Goal: Task Accomplishment & Management: Manage account settings

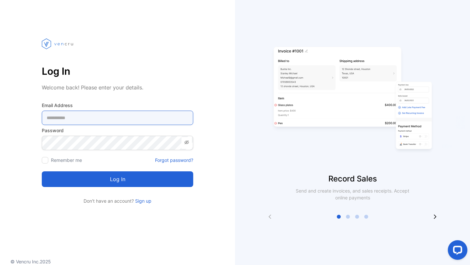
type Address-inputemail "**********"
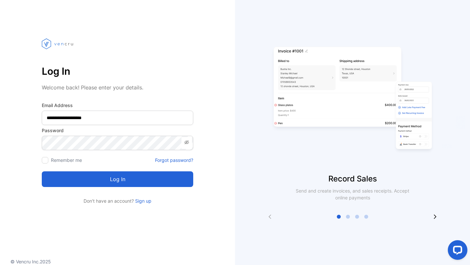
click at [110, 178] on button "Log in" at bounding box center [118, 179] width 152 height 16
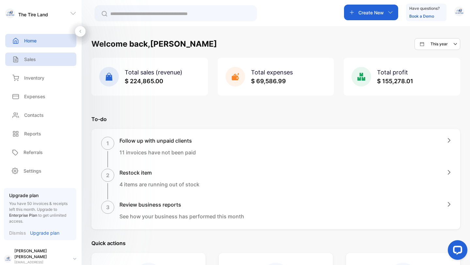
click at [32, 59] on p "Sales" at bounding box center [30, 59] width 12 height 7
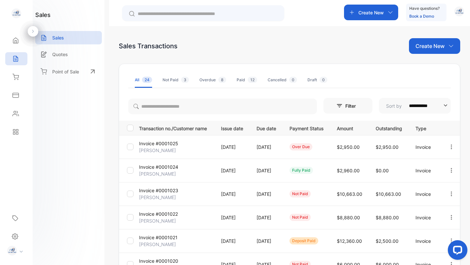
click at [108, 201] on div "**********" at bounding box center [235, 152] width 470 height 304
click at [274, 95] on div "**********" at bounding box center [290, 231] width 342 height 334
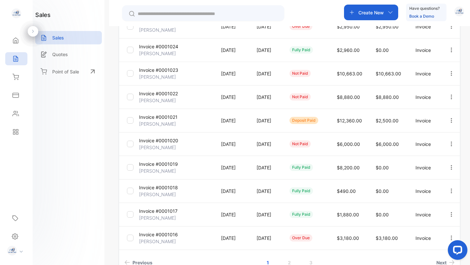
scroll to position [127, 0]
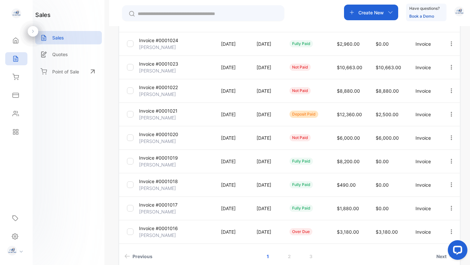
click at [167, 139] on p "[PERSON_NAME]" at bounding box center [157, 141] width 37 height 7
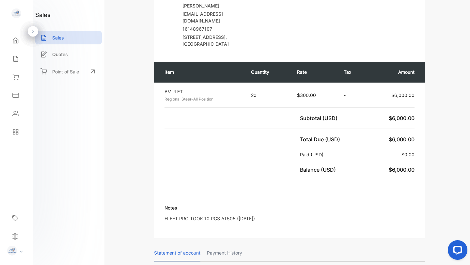
click at [445, 105] on div "The Tire Land [STREET_ADDRESS][PERSON_NAME] [EMAIL_ADDRESS][DOMAIN_NAME] 122046…" at bounding box center [289, 200] width 339 height 575
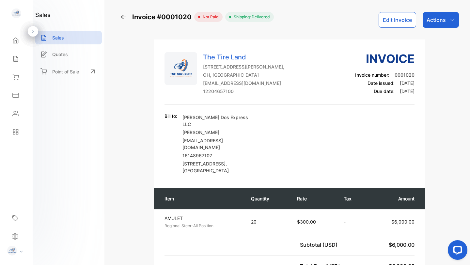
click at [395, 24] on button "Edit Invoice" at bounding box center [398, 20] width 38 height 16
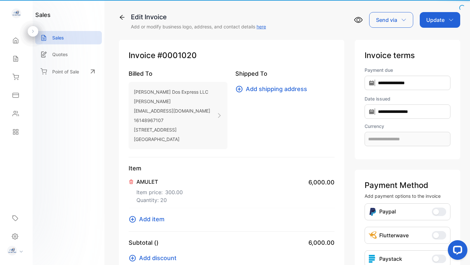
type input "**********"
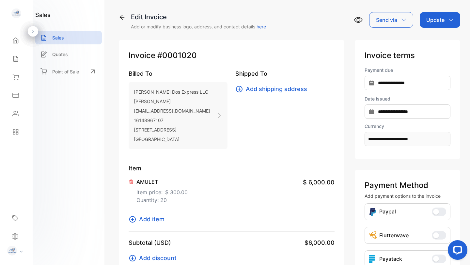
click at [153, 219] on span "Add item" at bounding box center [151, 219] width 25 height 9
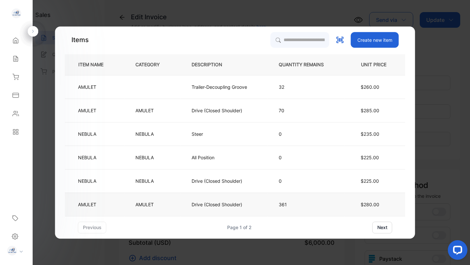
click at [140, 204] on p "AMULET" at bounding box center [145, 204] width 18 height 7
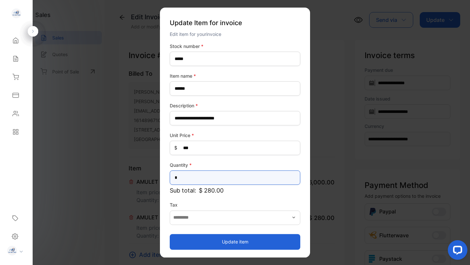
click at [185, 178] on input "*" at bounding box center [235, 178] width 131 height 14
type input "**"
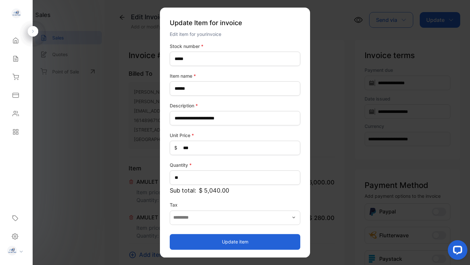
click at [197, 239] on button "Update item" at bounding box center [235, 242] width 131 height 16
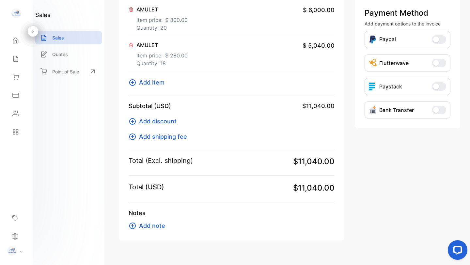
scroll to position [180, 0]
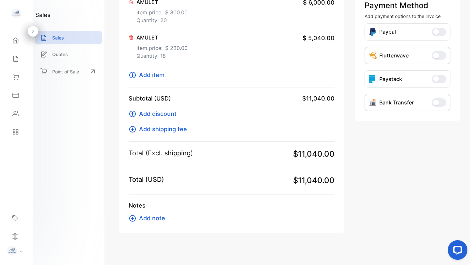
click at [160, 218] on span "Add note" at bounding box center [152, 218] width 26 height 9
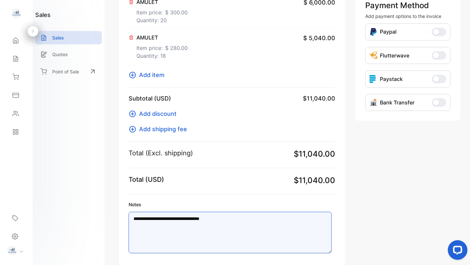
click at [245, 220] on textarea "**********" at bounding box center [230, 232] width 203 height 41
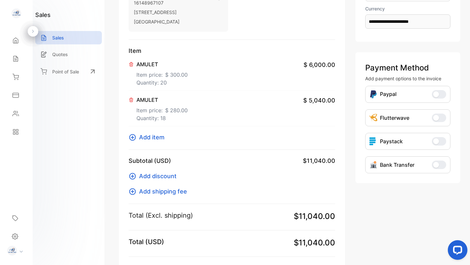
scroll to position [0, 0]
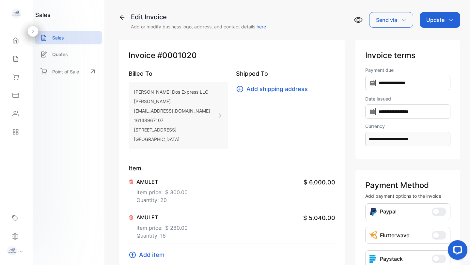
click at [436, 19] on p "Update" at bounding box center [436, 20] width 18 height 8
type textarea "**********"
click at [435, 43] on div "Invoice" at bounding box center [442, 41] width 38 height 13
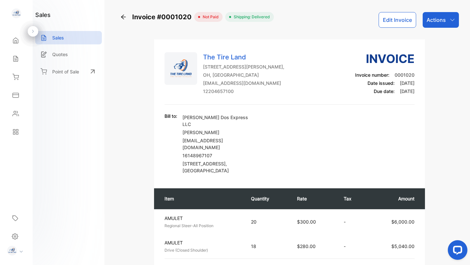
click at [63, 36] on p "Sales" at bounding box center [58, 37] width 12 height 7
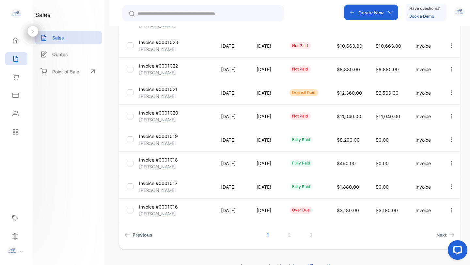
scroll to position [149, 0]
click at [290, 236] on link "2" at bounding box center [289, 234] width 19 height 12
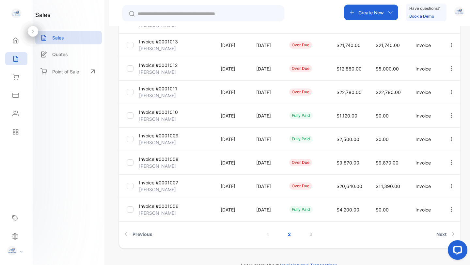
click at [167, 164] on p "[PERSON_NAME]" at bounding box center [157, 166] width 37 height 7
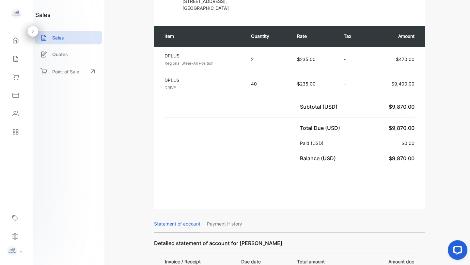
click at [186, 153] on div "Item Quantity Rate Tax Amount DPLUS Regional Steer-All Position Unit price: $23…" at bounding box center [289, 94] width 271 height 150
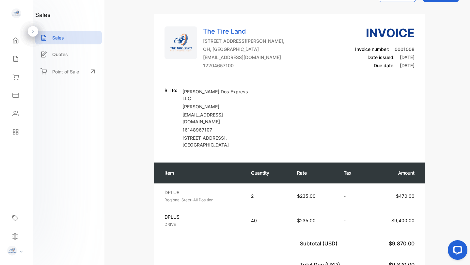
scroll to position [24, 0]
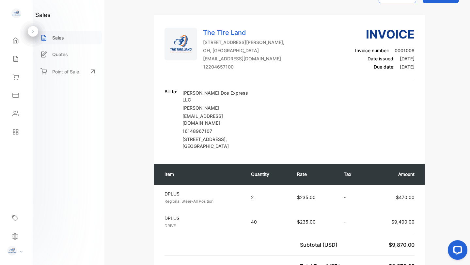
click at [61, 38] on p "Sales" at bounding box center [58, 37] width 12 height 7
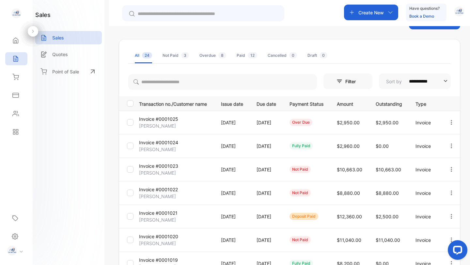
click at [208, 56] on div "Overdue 8" at bounding box center [213, 56] width 27 height 6
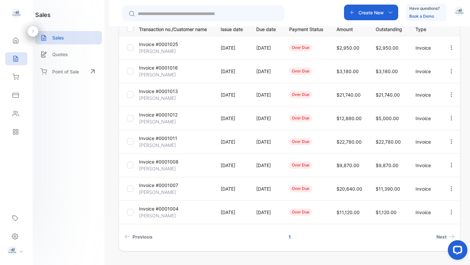
scroll to position [116, 0]
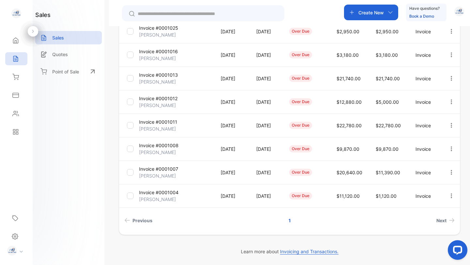
click at [154, 79] on p "[PERSON_NAME]" at bounding box center [157, 81] width 37 height 7
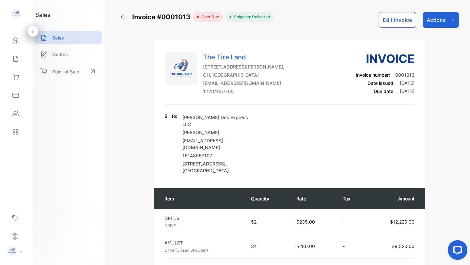
click at [390, 22] on button "Edit Invoice" at bounding box center [398, 20] width 38 height 16
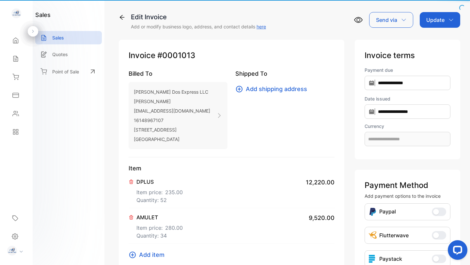
type input "**********"
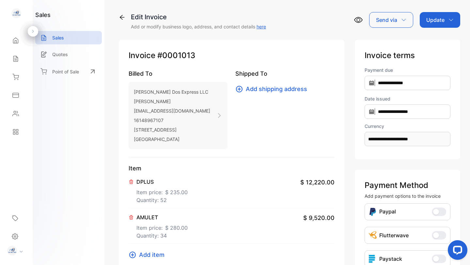
click at [152, 192] on p "Item price: $ 235.00" at bounding box center [162, 191] width 51 height 10
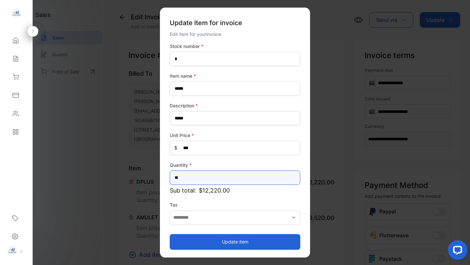
drag, startPoint x: 175, startPoint y: 178, endPoint x: 201, endPoint y: 181, distance: 26.7
click at [201, 181] on input "**" at bounding box center [235, 178] width 131 height 14
type input "**"
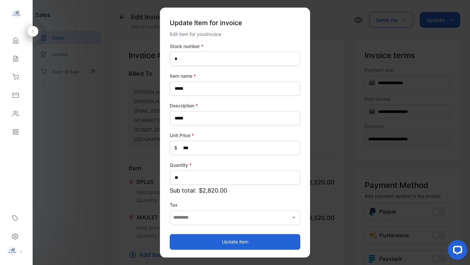
click at [224, 242] on button "Update item" at bounding box center [235, 242] width 131 height 16
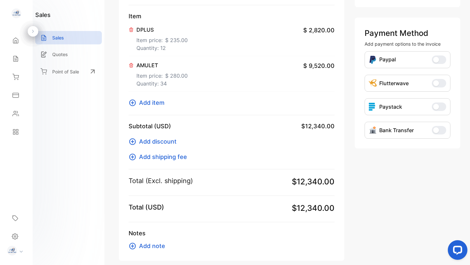
scroll to position [175, 0]
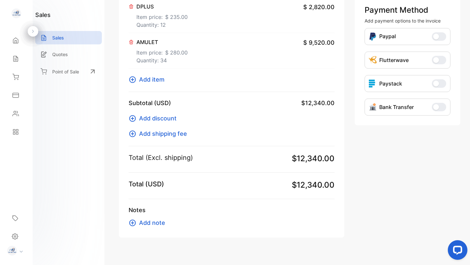
click at [160, 221] on span "Add note" at bounding box center [152, 223] width 26 height 9
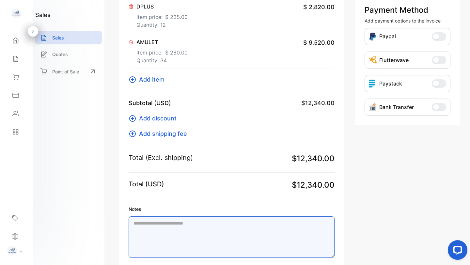
click at [154, 227] on textarea "Notes" at bounding box center [232, 237] width 206 height 41
drag, startPoint x: 470, startPoint y: 164, endPoint x: 470, endPoint y: 181, distance: 17.0
click at [470, 181] on div "**********" at bounding box center [289, 132] width 361 height 265
drag, startPoint x: 470, startPoint y: 182, endPoint x: 470, endPoint y: 129, distance: 53.6
click at [470, 129] on div "**********" at bounding box center [289, 132] width 361 height 265
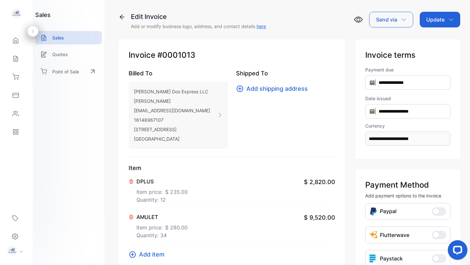
scroll to position [0, 0]
click at [432, 20] on p "Update" at bounding box center [436, 20] width 18 height 8
type textarea "**********"
click at [437, 40] on div "Invoice" at bounding box center [442, 41] width 38 height 13
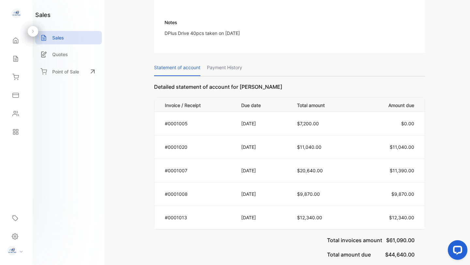
scroll to position [348, 0]
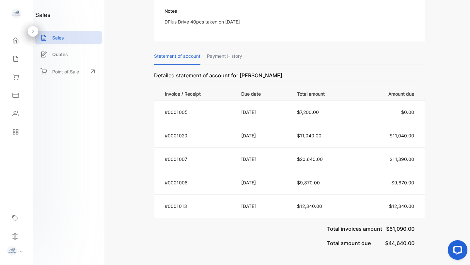
click at [243, 156] on p "[DATE]" at bounding box center [262, 159] width 42 height 7
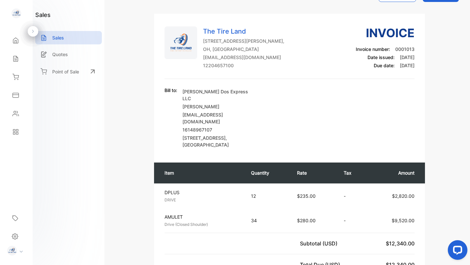
scroll to position [0, 0]
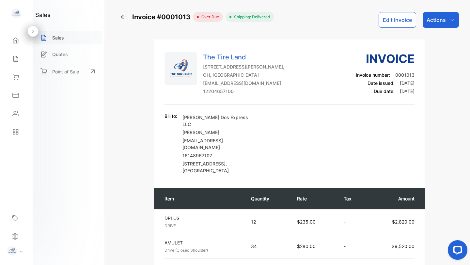
click at [65, 40] on div "Sales" at bounding box center [68, 37] width 67 height 13
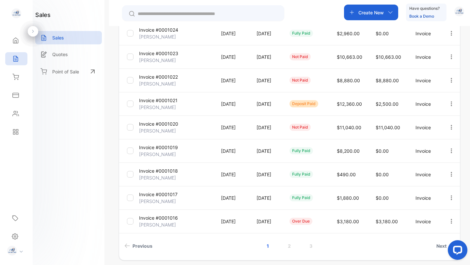
scroll to position [163, 0]
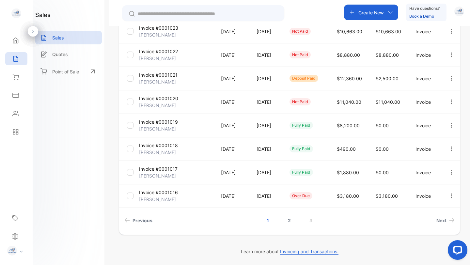
click at [290, 221] on link "2" at bounding box center [289, 221] width 19 height 12
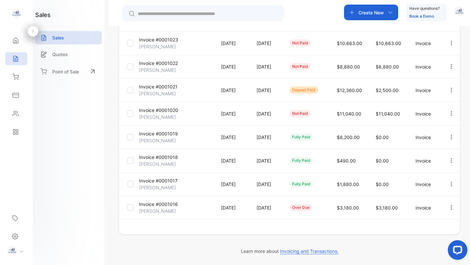
scroll to position [151, 0]
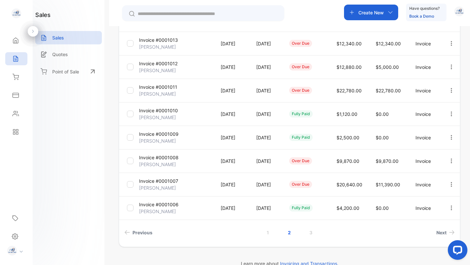
click at [163, 186] on p "[PERSON_NAME]" at bounding box center [157, 188] width 37 height 7
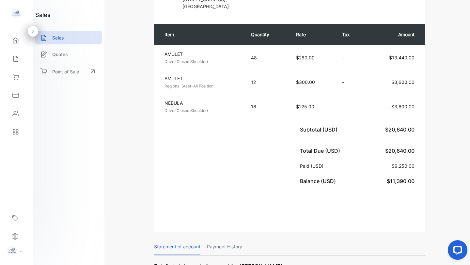
click at [241, 239] on p "Payment History" at bounding box center [224, 247] width 35 height 17
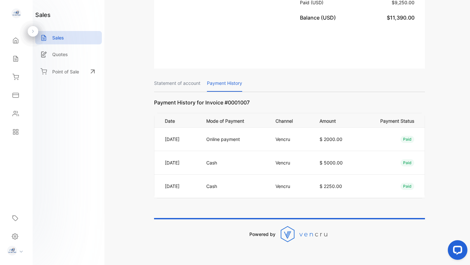
click at [63, 119] on div "sales Sales Quotes Point of Sale" at bounding box center [69, 132] width 72 height 265
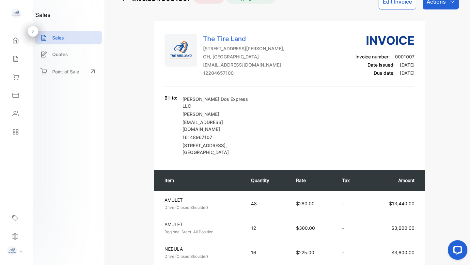
scroll to position [0, 0]
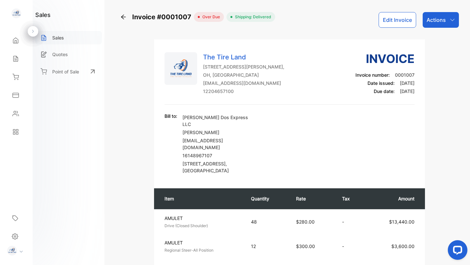
click at [51, 38] on div "Sales" at bounding box center [68, 37] width 67 height 13
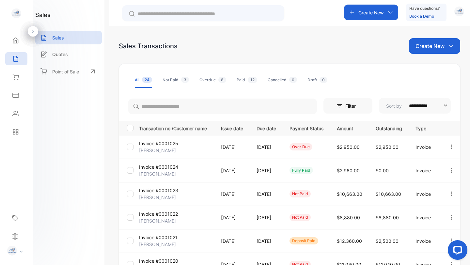
click at [446, 44] on div "Create New" at bounding box center [434, 46] width 51 height 16
click at [112, 224] on div "**********" at bounding box center [289, 158] width 361 height 265
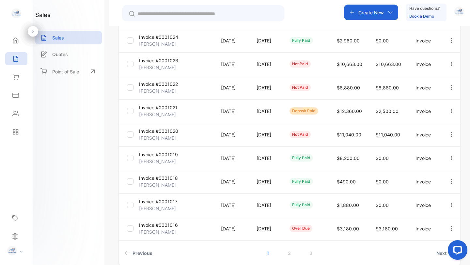
scroll to position [131, 0]
click at [167, 132] on p "Invoice #0001020" at bounding box center [158, 130] width 39 height 7
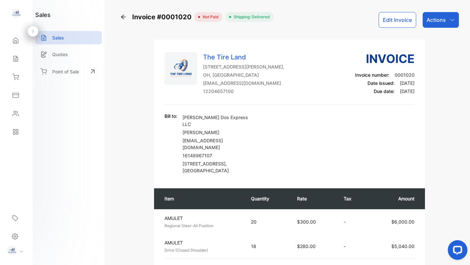
click at [453, 19] on icon "button" at bounding box center [452, 19] width 5 height 5
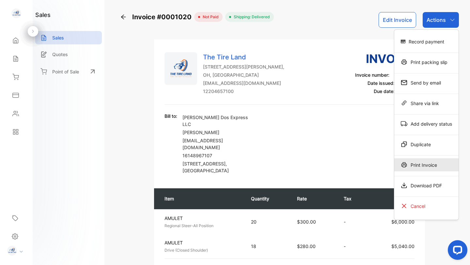
click at [413, 165] on div "Print Invoice" at bounding box center [427, 164] width 64 height 13
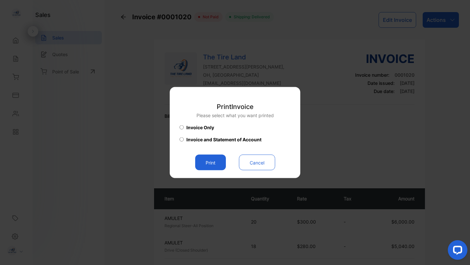
click at [260, 160] on button "Cancel" at bounding box center [257, 163] width 36 height 16
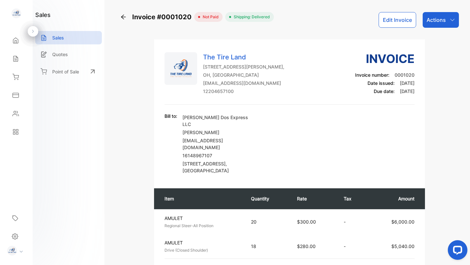
click at [450, 19] on icon "button" at bounding box center [452, 20] width 4 height 2
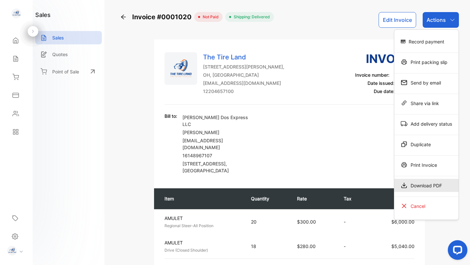
click at [429, 186] on div "Download PDF" at bounding box center [427, 185] width 64 height 13
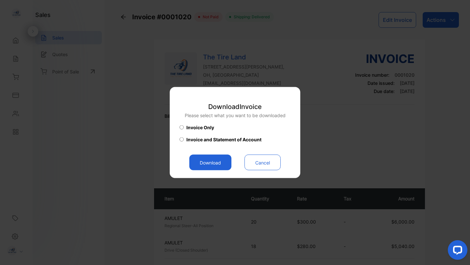
click at [220, 164] on button "Download" at bounding box center [210, 163] width 42 height 16
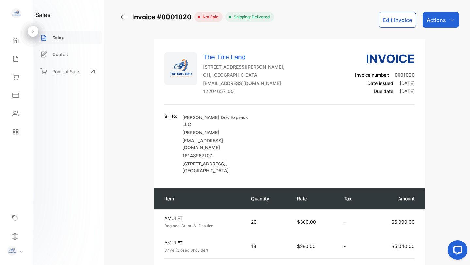
click at [63, 39] on p "Sales" at bounding box center [58, 37] width 12 height 7
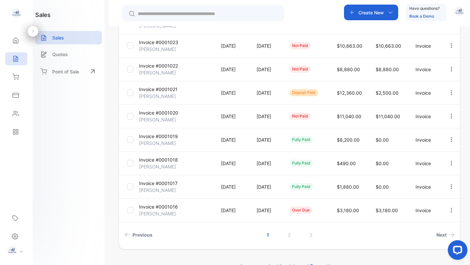
scroll to position [163, 0]
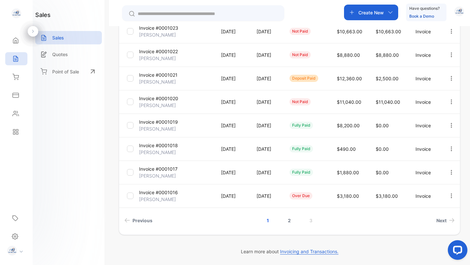
click at [287, 220] on link "2" at bounding box center [289, 221] width 19 height 12
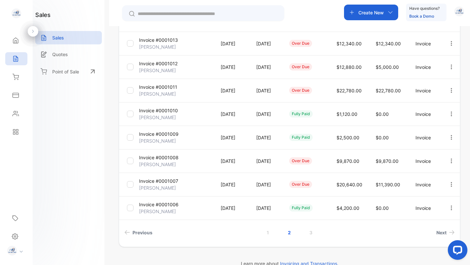
click at [165, 183] on p "Invoice #0001007" at bounding box center [158, 181] width 39 height 7
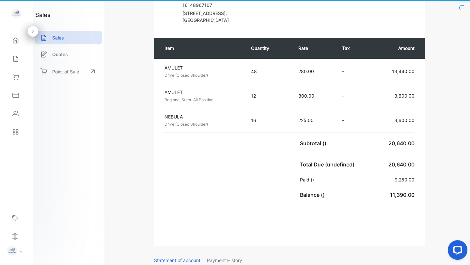
scroll to position [164, 0]
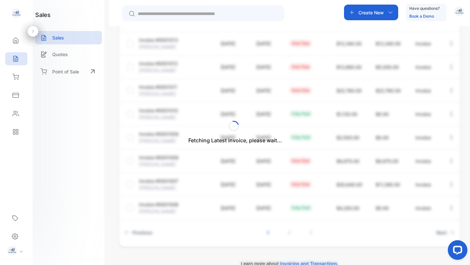
scroll to position [163, 0]
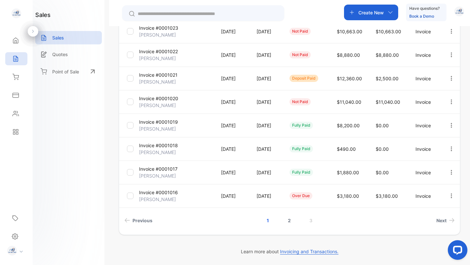
click at [288, 220] on link "2" at bounding box center [289, 221] width 19 height 12
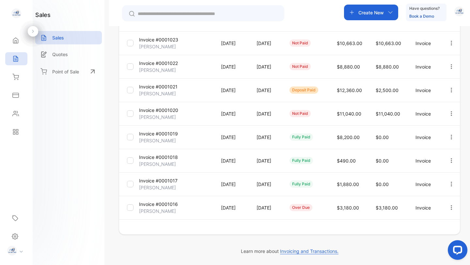
scroll to position [151, 0]
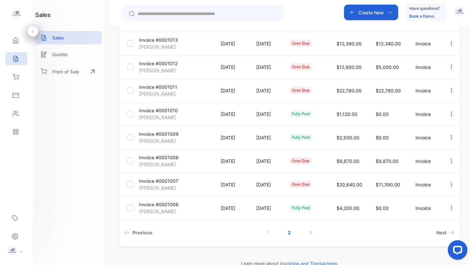
click at [166, 160] on p "Invoice #0001008" at bounding box center [159, 157] width 40 height 7
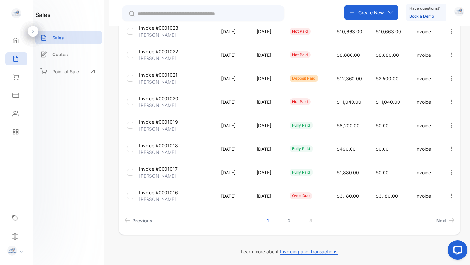
click at [289, 222] on link "2" at bounding box center [289, 221] width 19 height 12
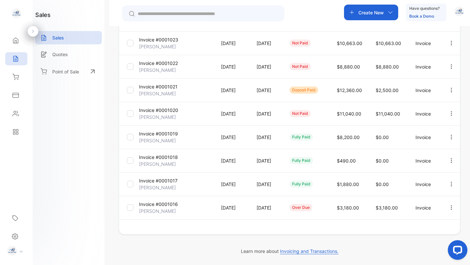
scroll to position [151, 0]
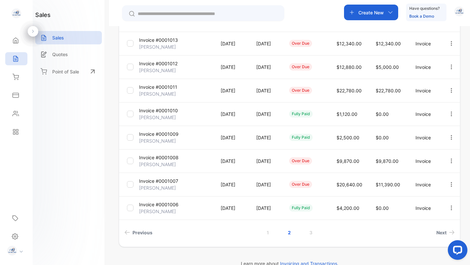
click at [160, 40] on p "Invoice #0001013" at bounding box center [158, 40] width 39 height 7
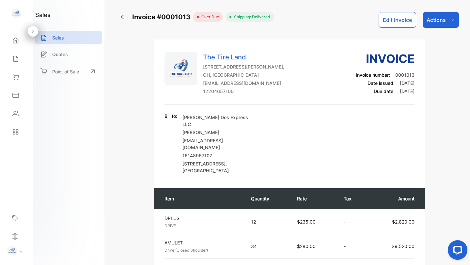
click at [450, 20] on icon "button" at bounding box center [452, 19] width 5 height 5
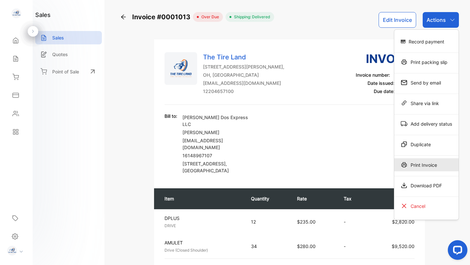
click at [426, 163] on div "Print Invoice" at bounding box center [427, 164] width 64 height 13
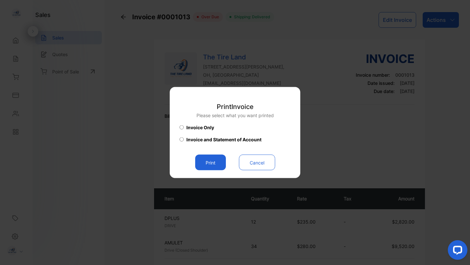
click at [256, 162] on button "Cancel" at bounding box center [257, 163] width 36 height 16
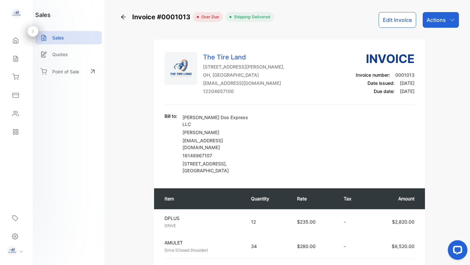
click at [447, 22] on div "Actions" at bounding box center [441, 20] width 36 height 16
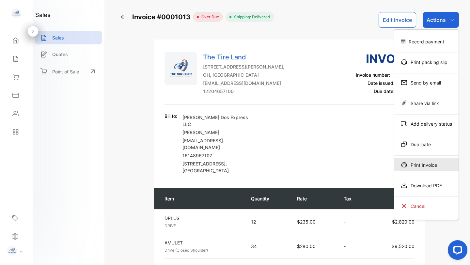
click at [425, 165] on div "Print Invoice" at bounding box center [427, 164] width 64 height 13
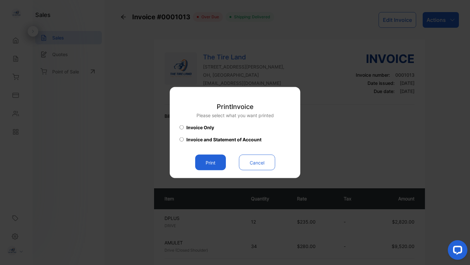
click at [211, 166] on button "Print" at bounding box center [210, 163] width 31 height 16
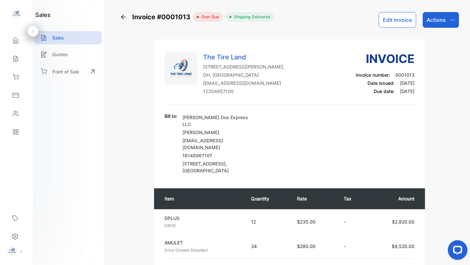
click at [436, 23] on p "Actions" at bounding box center [436, 20] width 19 height 8
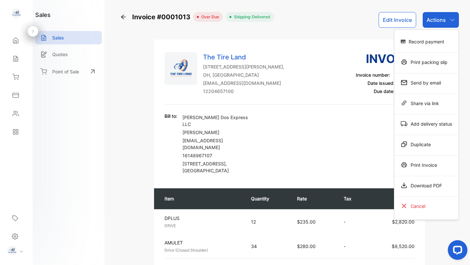
click at [429, 180] on div "Download PDF" at bounding box center [427, 185] width 64 height 13
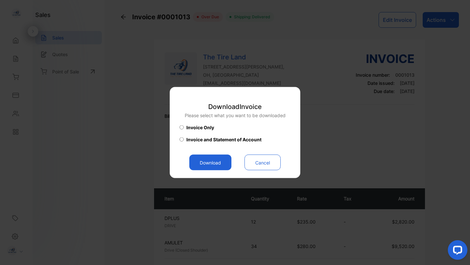
click at [220, 160] on button "Download" at bounding box center [210, 163] width 42 height 16
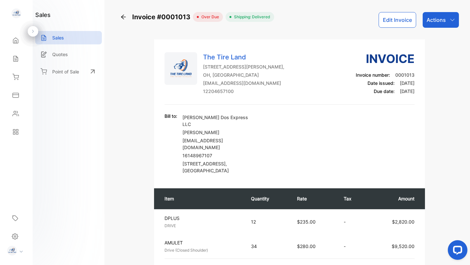
click at [58, 38] on p "Sales" at bounding box center [58, 37] width 12 height 7
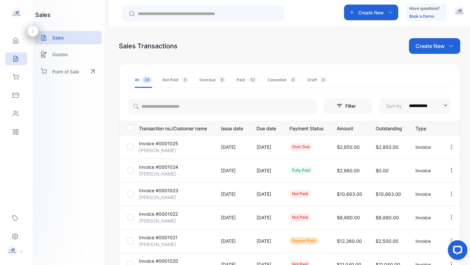
click at [421, 47] on p "Create New" at bounding box center [430, 46] width 29 height 8
click at [433, 71] on div "Invoice" at bounding box center [438, 67] width 46 height 13
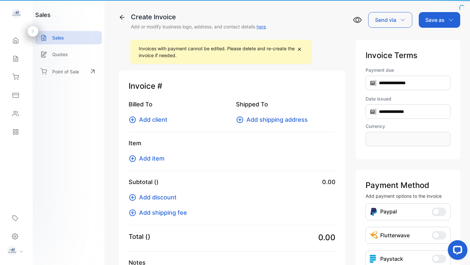
type input "**********"
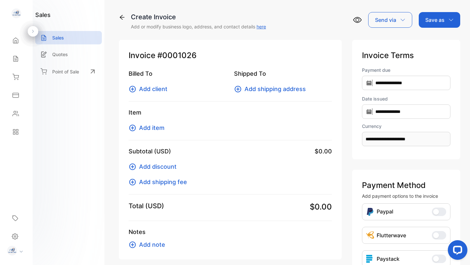
click at [163, 88] on span "Add client" at bounding box center [153, 89] width 28 height 9
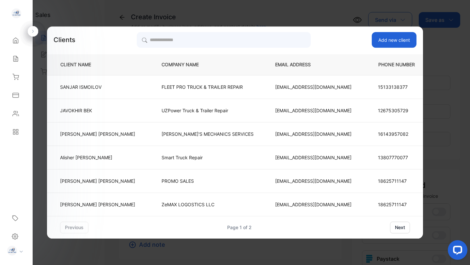
click at [390, 225] on button "next" at bounding box center [400, 228] width 20 height 12
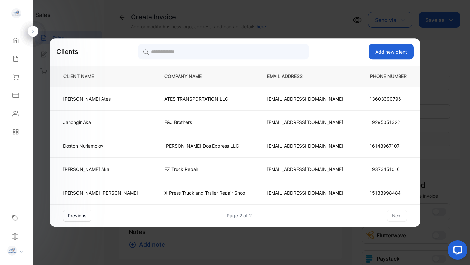
click at [173, 123] on p "E&J Brothers" at bounding box center [205, 122] width 81 height 7
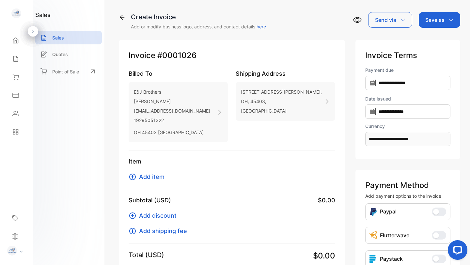
click at [151, 177] on span "Add item" at bounding box center [151, 176] width 25 height 9
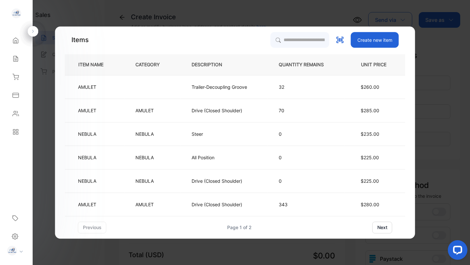
click at [166, 205] on td "AMULET" at bounding box center [153, 205] width 56 height 24
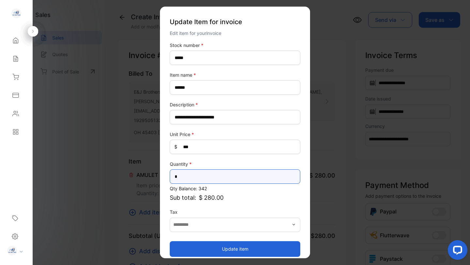
drag, startPoint x: 183, startPoint y: 180, endPoint x: 143, endPoint y: 179, distance: 40.2
type input "*"
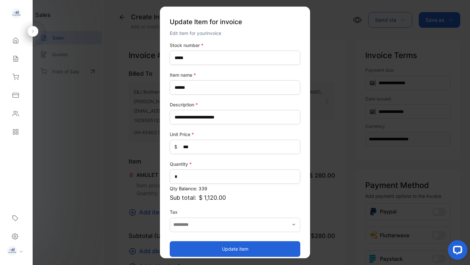
click at [272, 208] on div "**********" at bounding box center [235, 149] width 131 height 215
click at [235, 251] on button "Update item" at bounding box center [235, 249] width 131 height 16
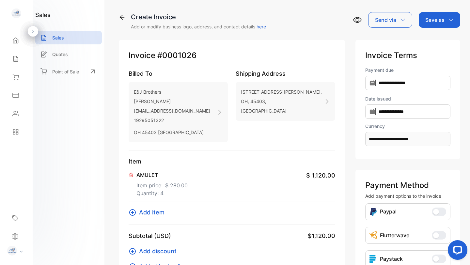
click at [155, 215] on span "Add item" at bounding box center [151, 212] width 25 height 9
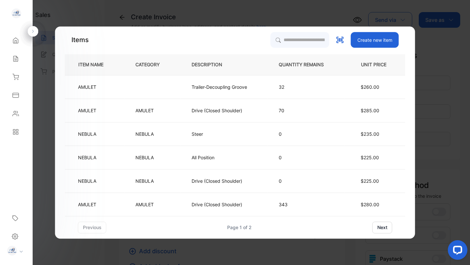
click at [156, 109] on td "AMULET" at bounding box center [153, 111] width 56 height 24
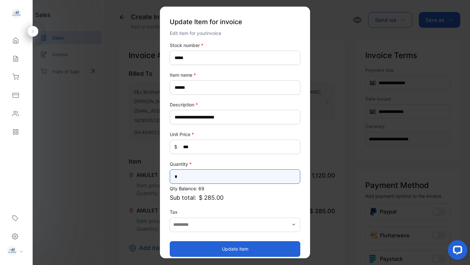
drag, startPoint x: 187, startPoint y: 179, endPoint x: 137, endPoint y: 179, distance: 50.0
type input "*"
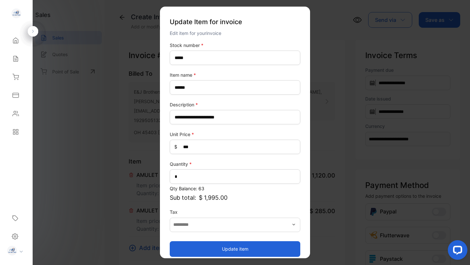
click at [257, 250] on button "Update item" at bounding box center [235, 249] width 131 height 16
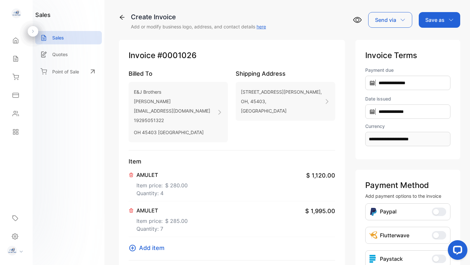
click at [155, 249] on span "Add item" at bounding box center [151, 248] width 25 height 9
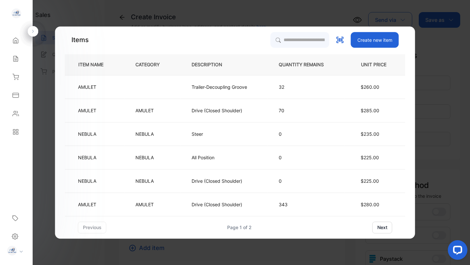
click at [157, 89] on td at bounding box center [153, 87] width 56 height 24
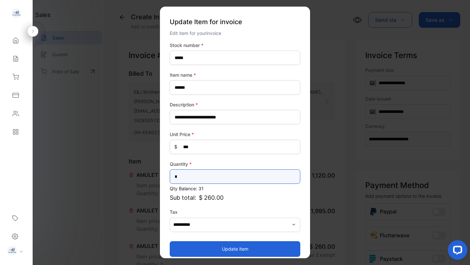
drag, startPoint x: 185, startPoint y: 176, endPoint x: 145, endPoint y: 177, distance: 39.9
type input "*"
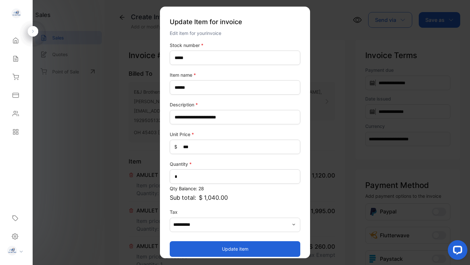
click at [184, 252] on button "Update item" at bounding box center [235, 249] width 131 height 16
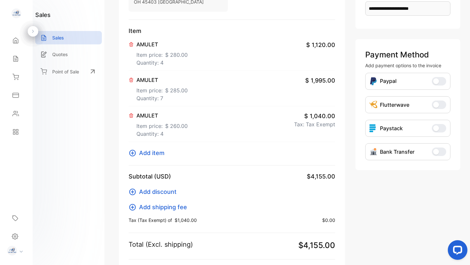
scroll to position [142, 0]
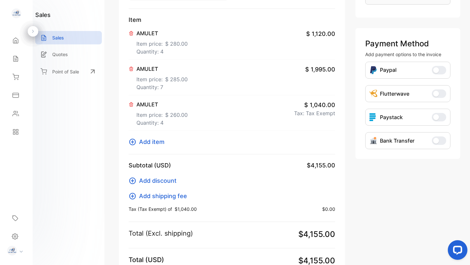
click at [153, 143] on span "Add item" at bounding box center [151, 142] width 25 height 9
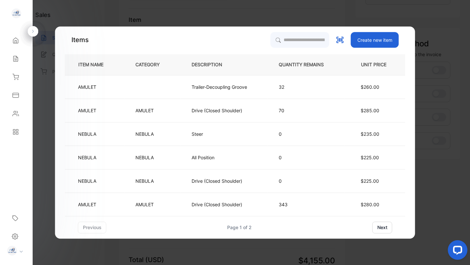
click at [381, 227] on button "next" at bounding box center [383, 228] width 20 height 12
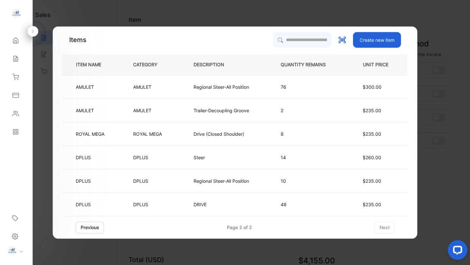
click at [155, 86] on td "AMULET" at bounding box center [152, 87] width 60 height 24
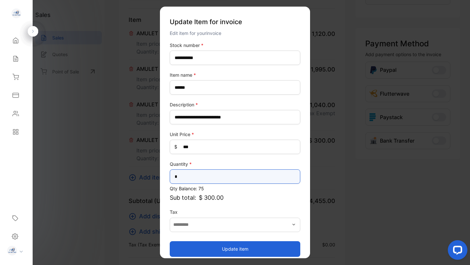
click at [180, 177] on input "*" at bounding box center [235, 177] width 131 height 14
type input "**"
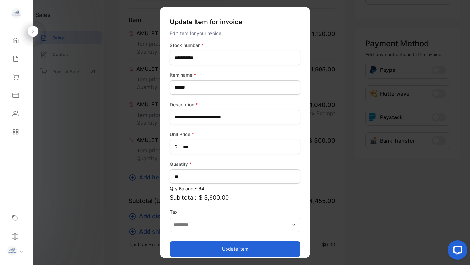
click at [210, 251] on button "Update item" at bounding box center [235, 249] width 131 height 16
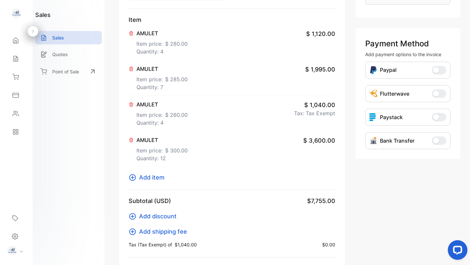
click at [149, 180] on span "Add item" at bounding box center [151, 177] width 25 height 9
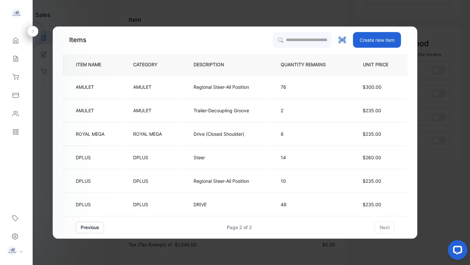
click at [146, 205] on p "DPLUS" at bounding box center [141, 204] width 17 height 7
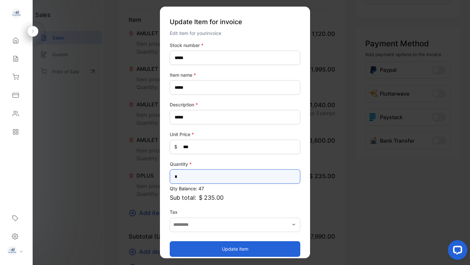
click at [184, 177] on input "*" at bounding box center [235, 177] width 131 height 14
type input "**"
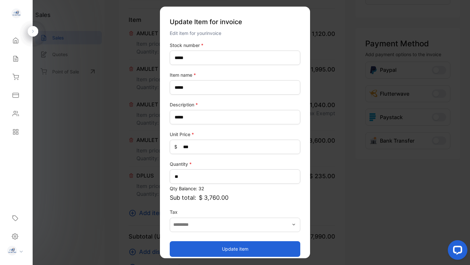
click at [210, 249] on button "Update item" at bounding box center [235, 249] width 131 height 16
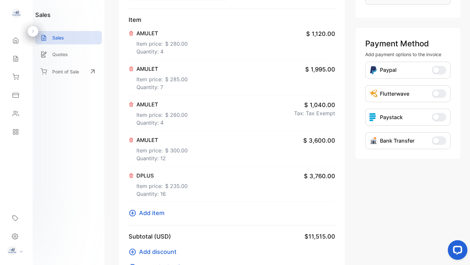
click at [160, 109] on p "Item price: $ 260.00" at bounding box center [162, 113] width 51 height 10
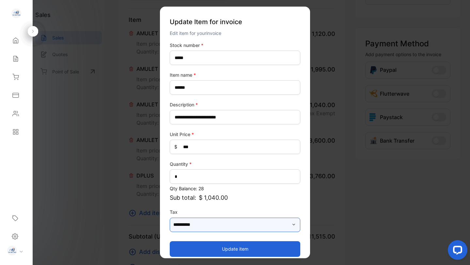
click at [222, 225] on input "**********" at bounding box center [235, 225] width 131 height 14
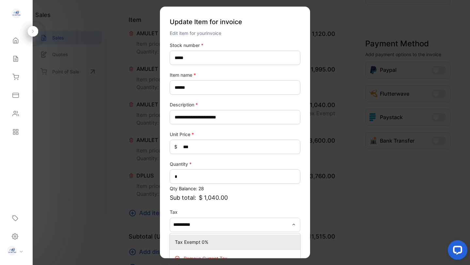
click at [214, 239] on p "Tax Exempt 0%" at bounding box center [236, 242] width 123 height 7
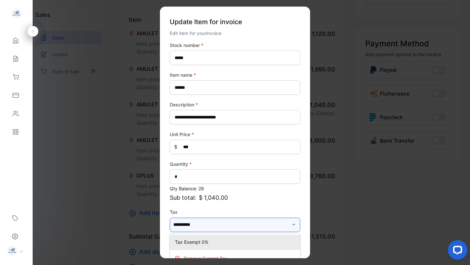
type input "**********"
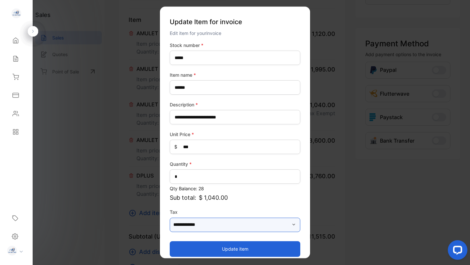
click at [288, 227] on input "**********" at bounding box center [235, 225] width 131 height 14
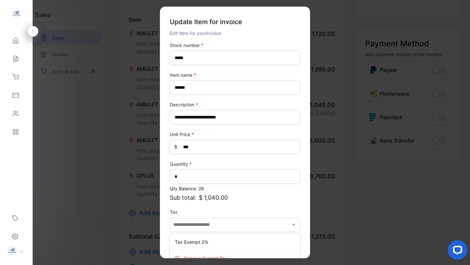
type input "**********"
click at [210, 258] on div "Remove current tax Go to Payment Settings to add new tax" at bounding box center [210, 261] width 72 height 23
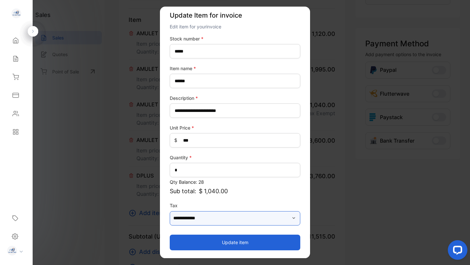
scroll to position [6, 0]
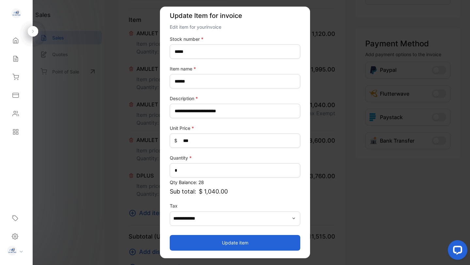
click at [294, 219] on icon "button" at bounding box center [293, 218] width 5 height 5
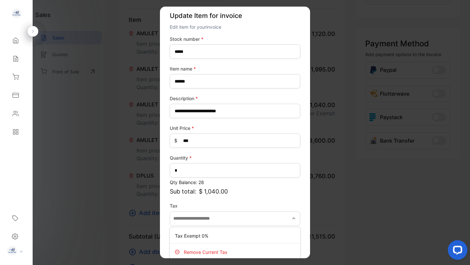
type input "**********"
click at [209, 251] on div "Remove current tax Go to Payment Settings to add new tax" at bounding box center [210, 255] width 72 height 23
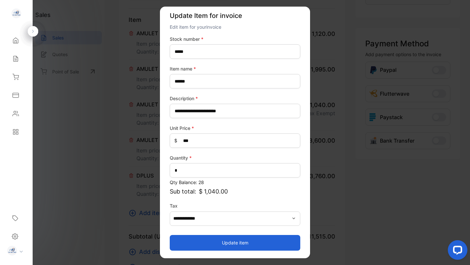
click at [221, 242] on button "Update item" at bounding box center [235, 243] width 131 height 16
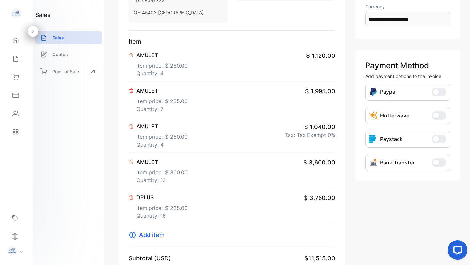
scroll to position [120, 0]
drag, startPoint x: 470, startPoint y: 172, endPoint x: 470, endPoint y: 214, distance: 41.2
click at [470, 214] on div "**********" at bounding box center [289, 132] width 361 height 265
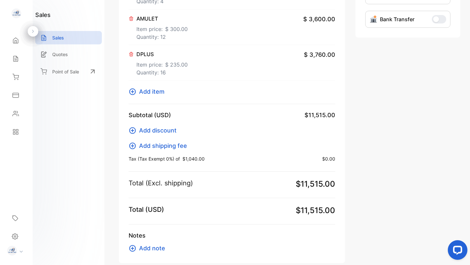
scroll to position [269, 0]
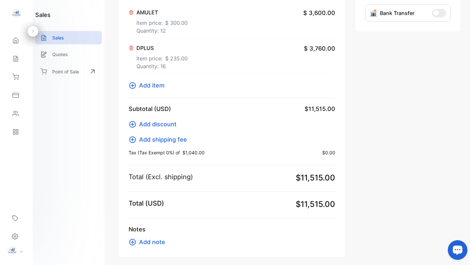
click at [167, 124] on span "Add discount" at bounding box center [158, 124] width 38 height 9
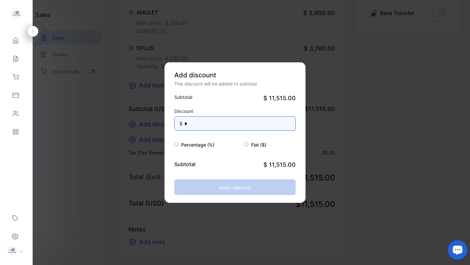
click at [200, 125] on input "*" at bounding box center [235, 124] width 122 height 14
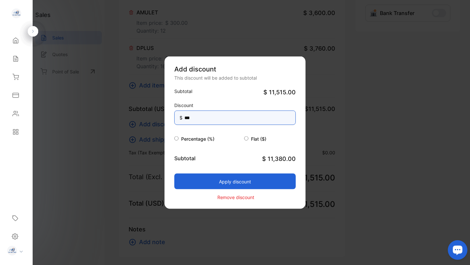
type input "***"
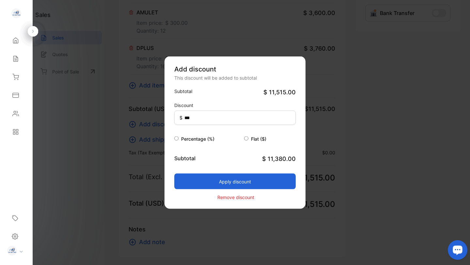
click at [221, 179] on button "Apply discount" at bounding box center [235, 182] width 122 height 16
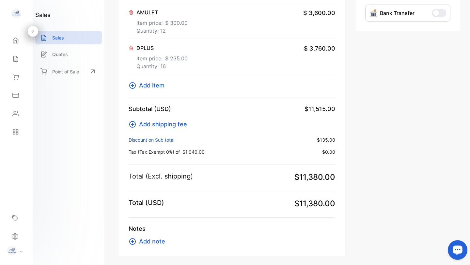
click at [392, 117] on div "**********" at bounding box center [408, 13] width 105 height 486
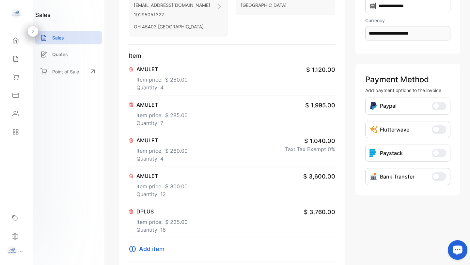
scroll to position [0, 0]
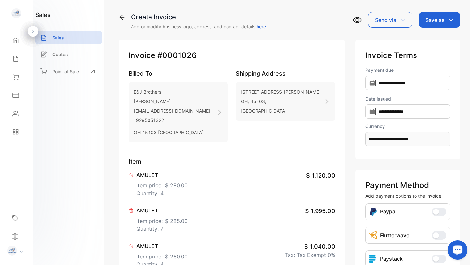
click at [449, 19] on icon "button" at bounding box center [451, 19] width 5 height 5
click at [435, 41] on div "Invoice" at bounding box center [438, 41] width 38 height 13
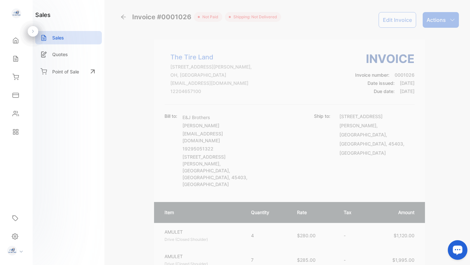
click at [446, 19] on div "Actions" at bounding box center [441, 20] width 36 height 16
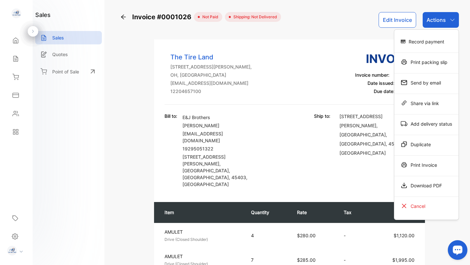
click at [433, 84] on div "Send by email" at bounding box center [427, 82] width 64 height 13
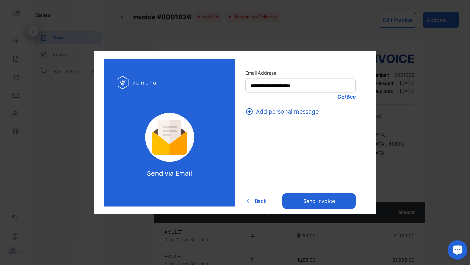
click at [327, 201] on button "Send invoice" at bounding box center [319, 201] width 73 height 16
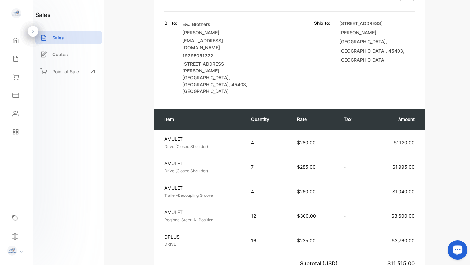
scroll to position [420, 0]
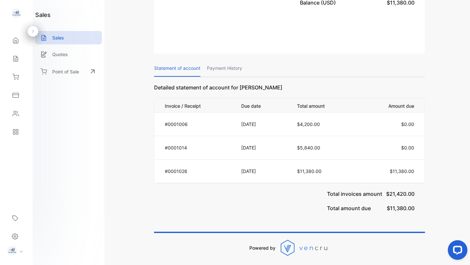
click at [258, 184] on div "Total invoices amount $21,420.00 Total amount due $11,380.00" at bounding box center [289, 201] width 271 height 35
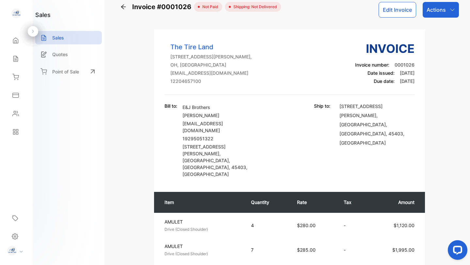
scroll to position [0, 0]
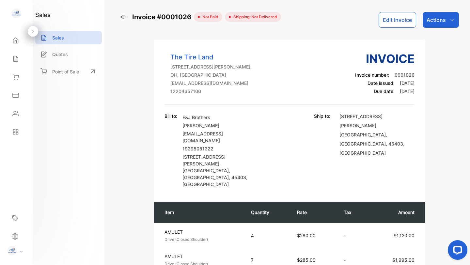
click at [445, 20] on div "Actions" at bounding box center [441, 20] width 36 height 16
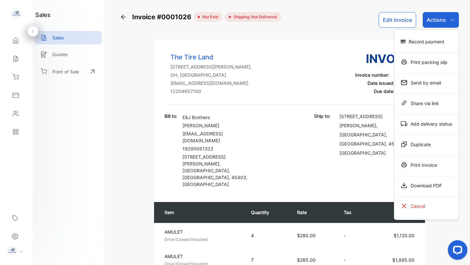
click at [434, 186] on div "Download PDF" at bounding box center [427, 185] width 64 height 13
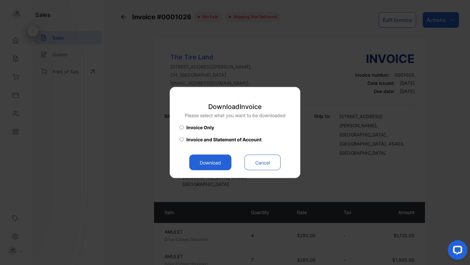
click at [211, 165] on button "Download" at bounding box center [210, 163] width 42 height 16
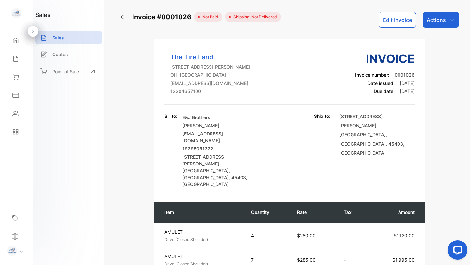
click at [453, 24] on div "Actions" at bounding box center [441, 20] width 36 height 16
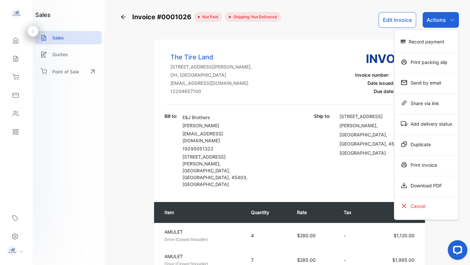
click at [312, 23] on div "Invoice #0001026 not paid Shipping: Not Delivered Edit Invoice Actions Record p…" at bounding box center [289, 20] width 339 height 16
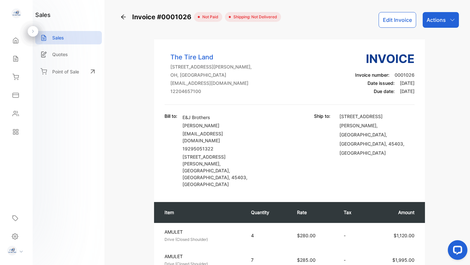
click at [470, 73] on div "Invoice #0001026 not paid Shipping: Not Delivered Edit Invoice Actions The Tire…" at bounding box center [289, 132] width 361 height 265
click at [452, 20] on icon "button" at bounding box center [452, 19] width 5 height 5
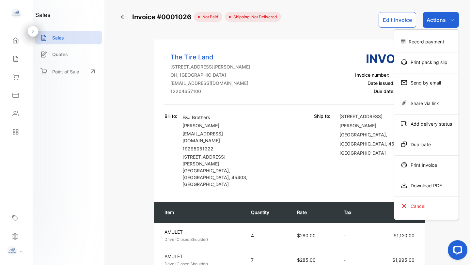
click at [302, 21] on div "Invoice #0001026 not paid Shipping: Not Delivered Edit Invoice Actions Record p…" at bounding box center [289, 20] width 339 height 16
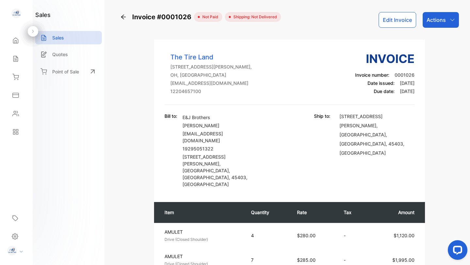
click at [64, 37] on div "Sales" at bounding box center [68, 37] width 67 height 13
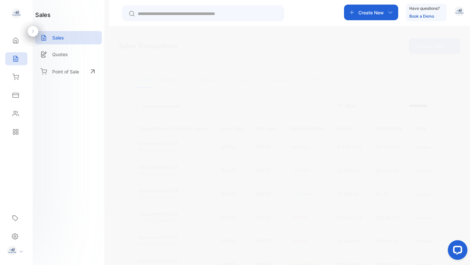
click at [360, 10] on p "Create New" at bounding box center [371, 12] width 25 height 7
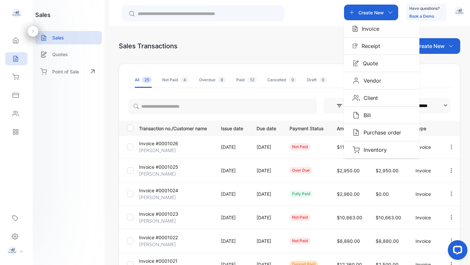
click at [368, 29] on p "Invoice" at bounding box center [369, 29] width 22 height 8
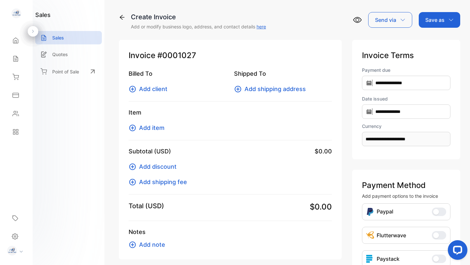
click at [159, 89] on span "Add client" at bounding box center [153, 89] width 28 height 9
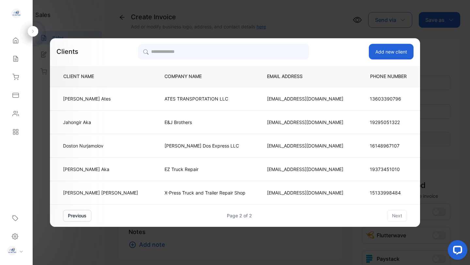
click at [352, 216] on div "previous Page 2 of 2 next" at bounding box center [235, 216] width 344 height 12
click at [91, 217] on button "previous" at bounding box center [77, 216] width 28 height 12
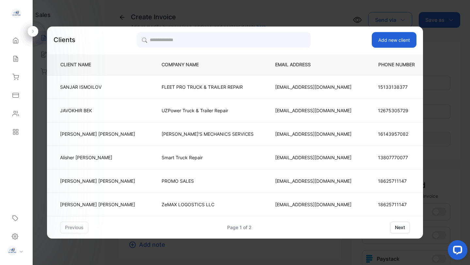
click at [185, 113] on p "UZPower Truck & Trailer Repair" at bounding box center [208, 110] width 92 height 7
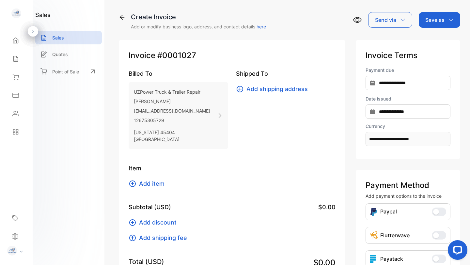
click at [146, 186] on span "Add item" at bounding box center [151, 183] width 25 height 9
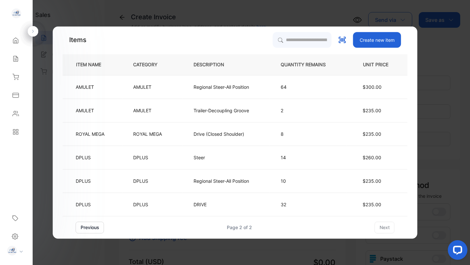
click at [173, 204] on td "DPLUS" at bounding box center [152, 205] width 60 height 24
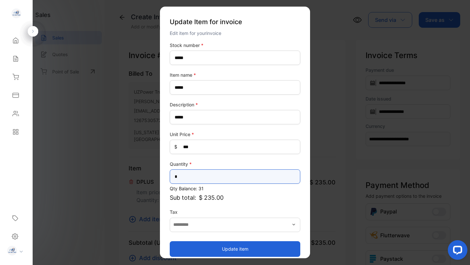
drag, startPoint x: 182, startPoint y: 178, endPoint x: 161, endPoint y: 178, distance: 21.2
click at [161, 178] on div "Update Item for invoice Edit item for your invoice Stock number * ***** Item na…" at bounding box center [235, 133] width 150 height 252
type input "**"
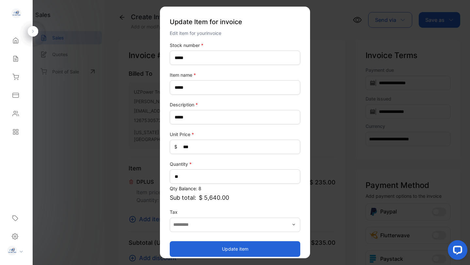
click at [215, 248] on button "Update item" at bounding box center [235, 249] width 131 height 16
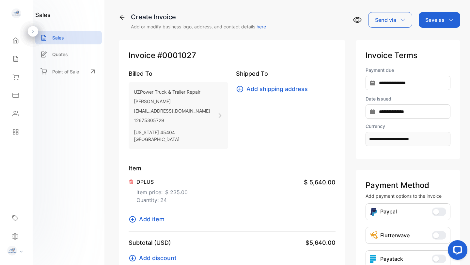
click at [156, 217] on span "Add item" at bounding box center [151, 219] width 25 height 9
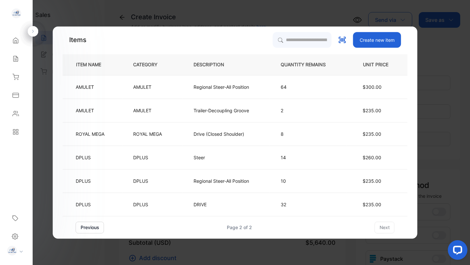
click at [162, 89] on td "AMULET" at bounding box center [152, 87] width 60 height 24
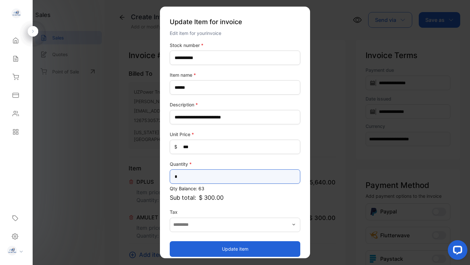
click at [182, 175] on input "*" at bounding box center [235, 177] width 131 height 14
type input "**"
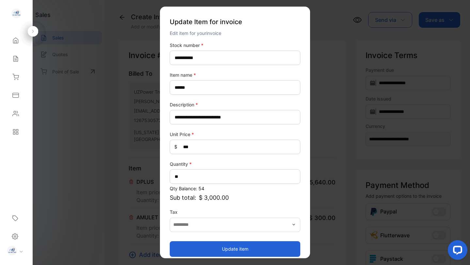
click at [187, 249] on button "Update item" at bounding box center [235, 249] width 131 height 16
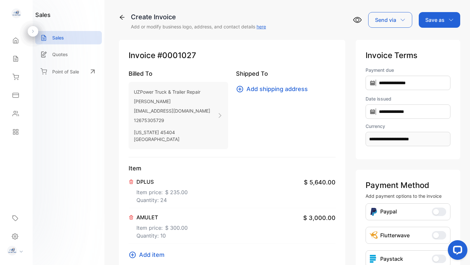
click at [149, 255] on span "Add item" at bounding box center [151, 255] width 25 height 9
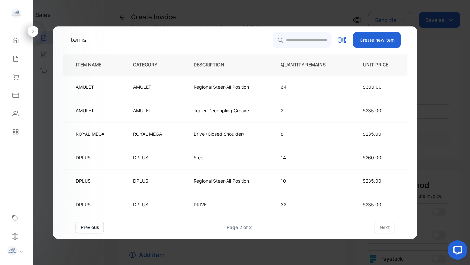
click at [95, 230] on button "previous" at bounding box center [90, 228] width 28 height 12
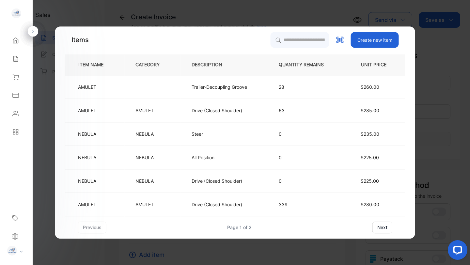
click at [219, 90] on td "Trailer-Decoupling Groove" at bounding box center [224, 87] width 87 height 24
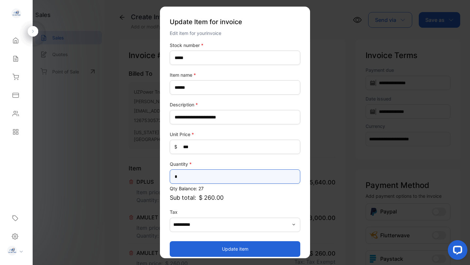
drag, startPoint x: 181, startPoint y: 178, endPoint x: 160, endPoint y: 178, distance: 20.9
click at [160, 178] on div "**********" at bounding box center [235, 133] width 150 height 252
type input "*"
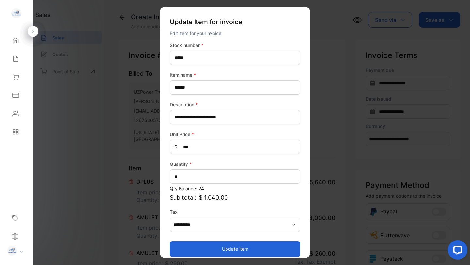
click at [181, 249] on button "Update item" at bounding box center [235, 249] width 131 height 16
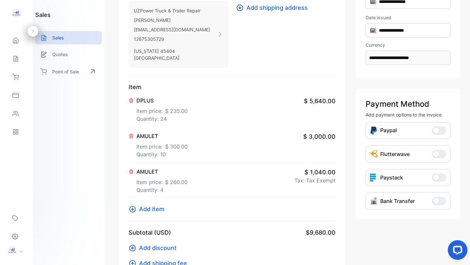
scroll to position [83, 0]
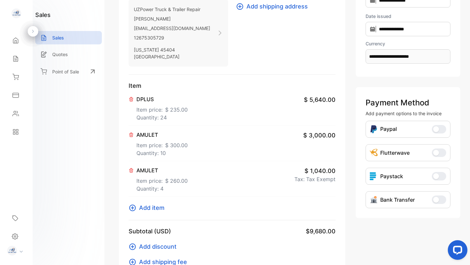
click at [151, 208] on span "Add item" at bounding box center [151, 208] width 25 height 9
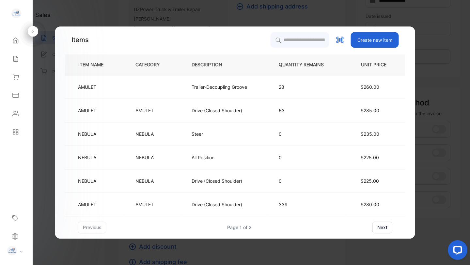
click at [113, 205] on td "AMULET" at bounding box center [95, 205] width 60 height 24
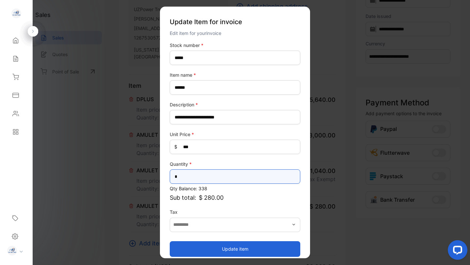
drag, startPoint x: 181, startPoint y: 177, endPoint x: 139, endPoint y: 180, distance: 41.9
type input "*"
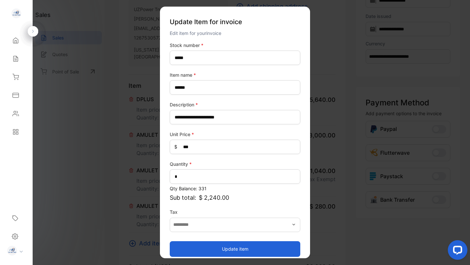
click at [199, 250] on button "Update item" at bounding box center [235, 249] width 131 height 16
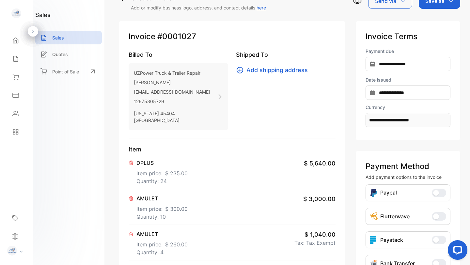
scroll to position [0, 0]
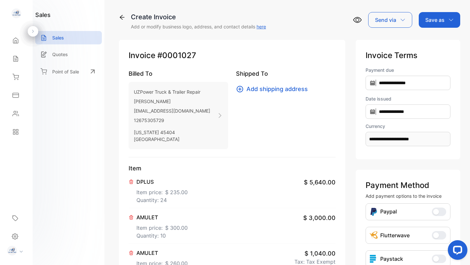
click at [443, 20] on p "Save as" at bounding box center [435, 20] width 19 height 8
click at [434, 39] on div "Invoice" at bounding box center [438, 41] width 38 height 13
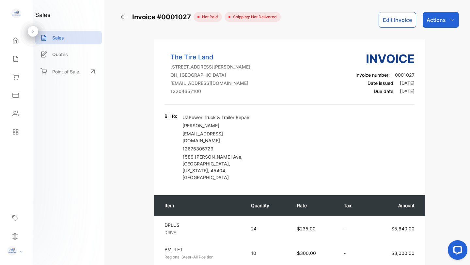
click at [57, 39] on p "Sales" at bounding box center [58, 37] width 12 height 7
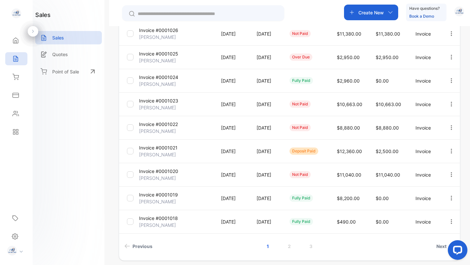
scroll to position [142, 0]
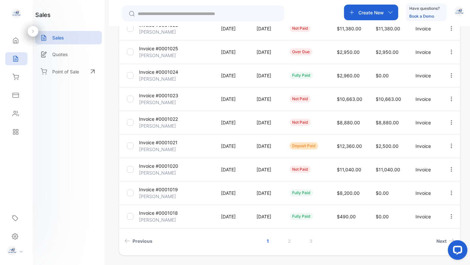
click at [150, 144] on p "Invoice #0001021" at bounding box center [158, 142] width 39 height 7
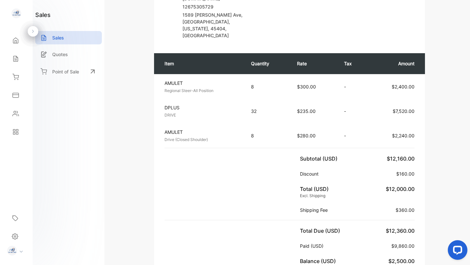
click at [66, 39] on div "Sales" at bounding box center [68, 37] width 67 height 13
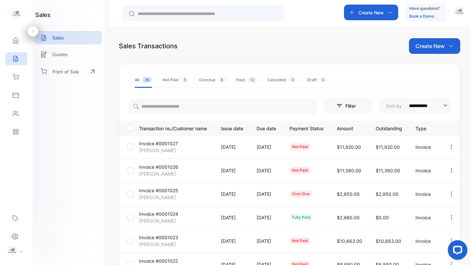
click at [160, 147] on p "[PERSON_NAME]" at bounding box center [157, 150] width 37 height 7
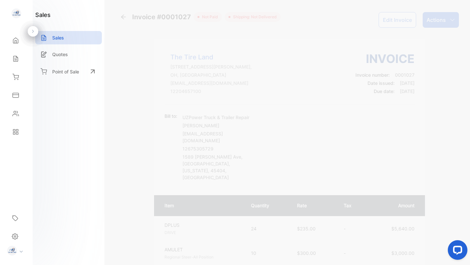
click at [390, 19] on button "Edit Invoice" at bounding box center [398, 20] width 38 height 16
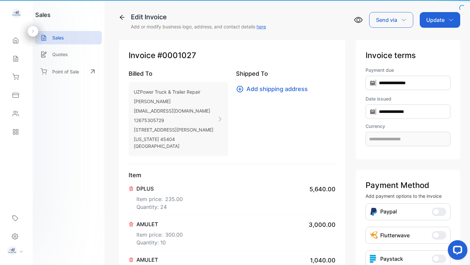
type input "**********"
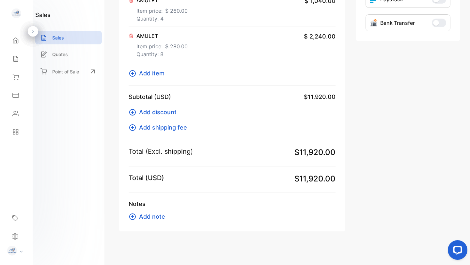
scroll to position [263, 0]
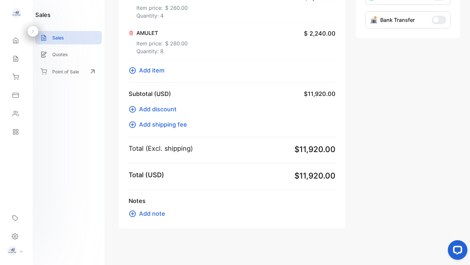
click at [156, 111] on span "Add discount" at bounding box center [158, 109] width 38 height 9
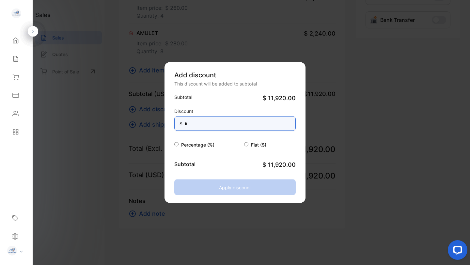
drag, startPoint x: 195, startPoint y: 125, endPoint x: 181, endPoint y: 125, distance: 14.7
click at [181, 125] on div "Discount $ *" at bounding box center [235, 119] width 122 height 23
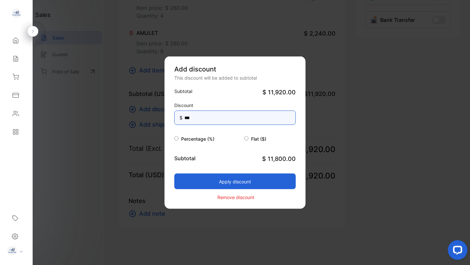
type input "***"
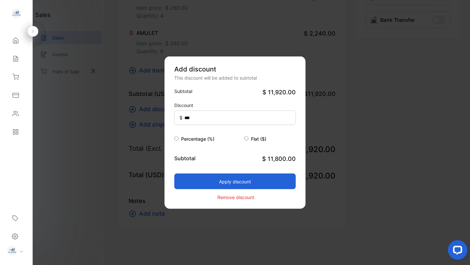
click at [221, 182] on button "Apply discount" at bounding box center [235, 182] width 122 height 16
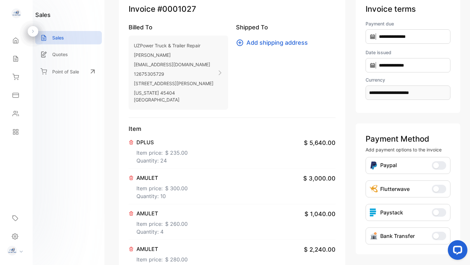
scroll to position [0, 0]
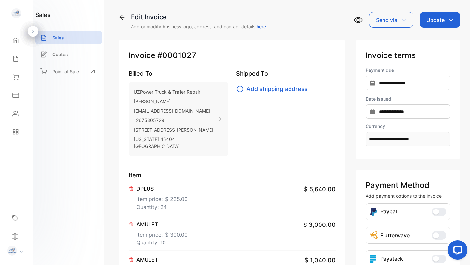
click at [444, 18] on div "Update" at bounding box center [440, 20] width 41 height 16
click at [440, 42] on div "Invoice" at bounding box center [442, 41] width 38 height 13
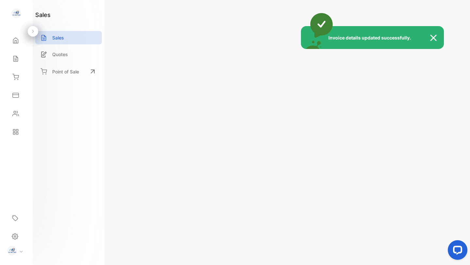
click at [448, 19] on div "Invoice details updated successfully." at bounding box center [235, 132] width 470 height 265
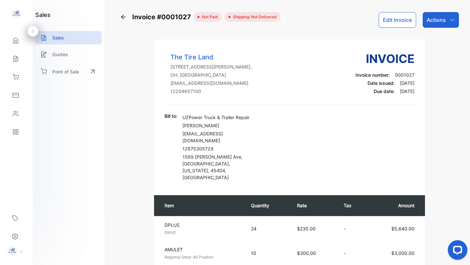
click at [450, 19] on icon "button" at bounding box center [452, 19] width 5 height 5
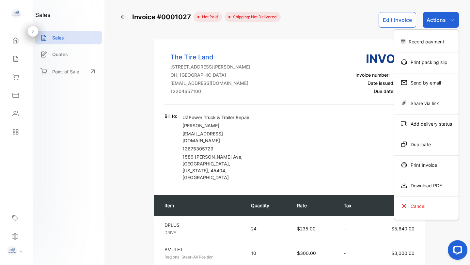
click at [421, 184] on div "Download PDF" at bounding box center [427, 185] width 64 height 13
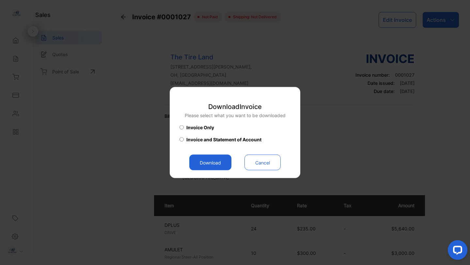
click at [220, 164] on button "Download" at bounding box center [210, 163] width 42 height 16
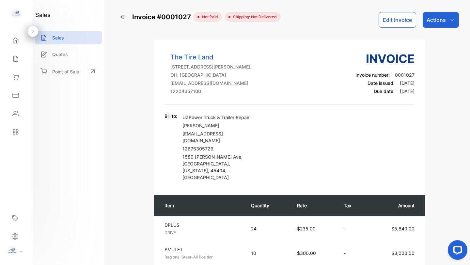
click at [19, 75] on div "Inventory" at bounding box center [16, 77] width 22 height 13
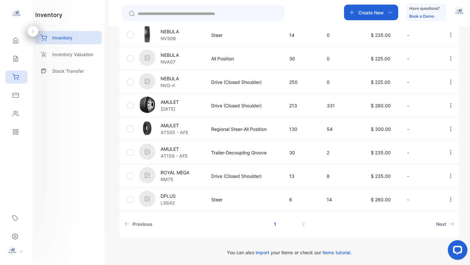
scroll to position [210, 0]
click at [304, 224] on link "2" at bounding box center [303, 223] width 19 height 12
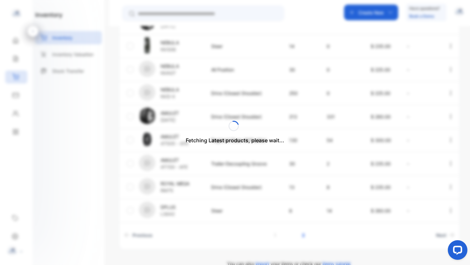
scroll to position [22, 0]
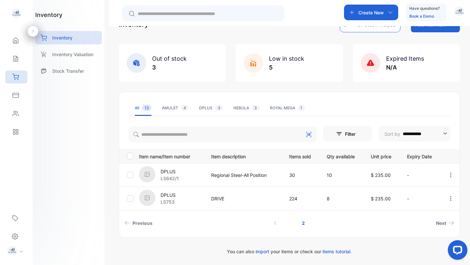
click at [65, 37] on p "Inventory" at bounding box center [62, 37] width 20 height 7
